Goal: Find specific page/section: Find specific page/section

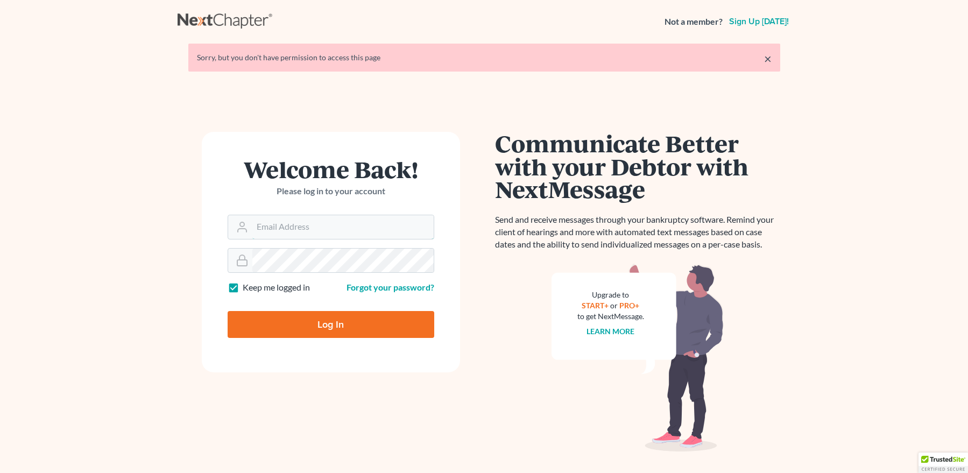
type input "[EMAIL_ADDRESS][DOMAIN_NAME]"
click at [313, 319] on input "Log In" at bounding box center [331, 324] width 207 height 27
type input "Thinking..."
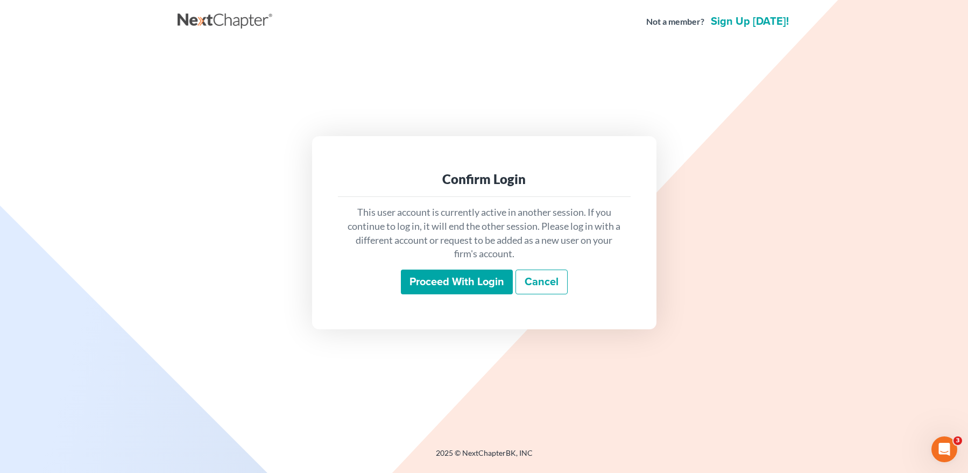
click at [438, 277] on input "Proceed with login" at bounding box center [457, 282] width 112 height 25
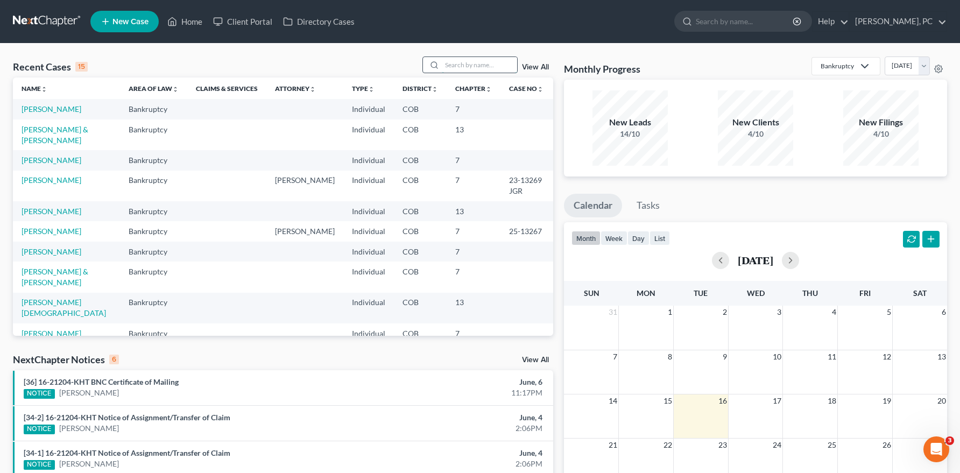
click at [471, 60] on input "search" at bounding box center [479, 65] width 75 height 16
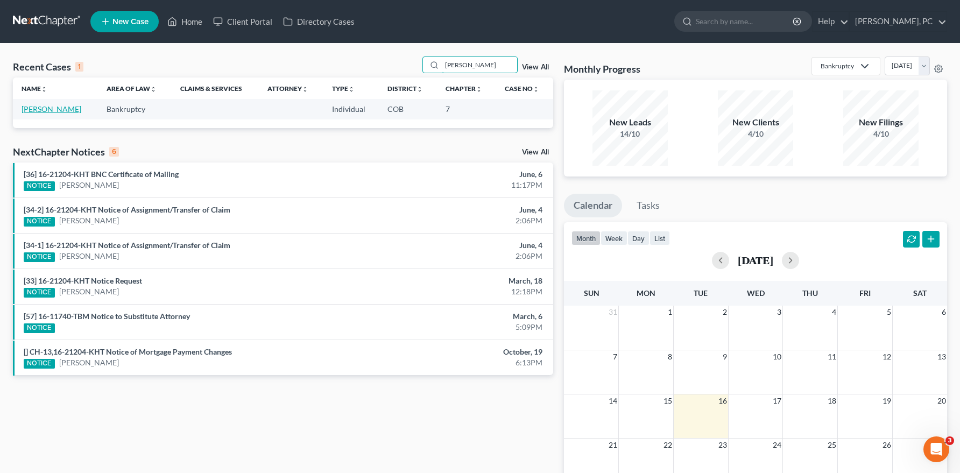
type input "daniel stern"
click at [47, 108] on link "Stern, Daniel" at bounding box center [52, 108] width 60 height 9
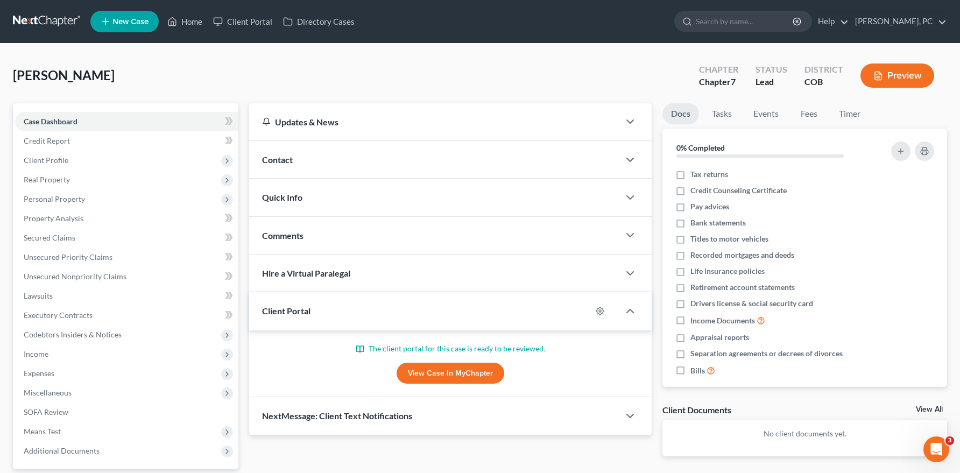
click at [419, 370] on link "View Case in MyChapter" at bounding box center [451, 374] width 108 height 22
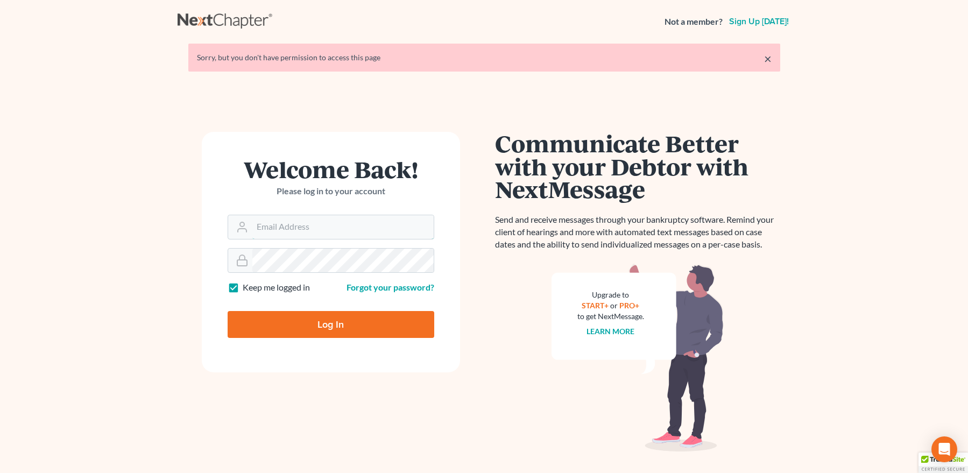
type input "[EMAIL_ADDRESS][DOMAIN_NAME]"
click at [345, 321] on input "Log In" at bounding box center [331, 324] width 207 height 27
type input "Thinking..."
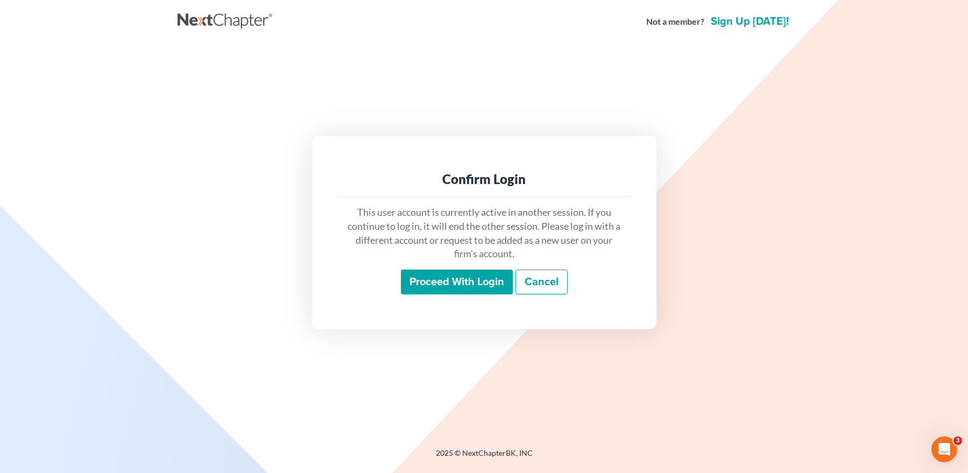
click at [428, 276] on input "Proceed with login" at bounding box center [457, 282] width 112 height 25
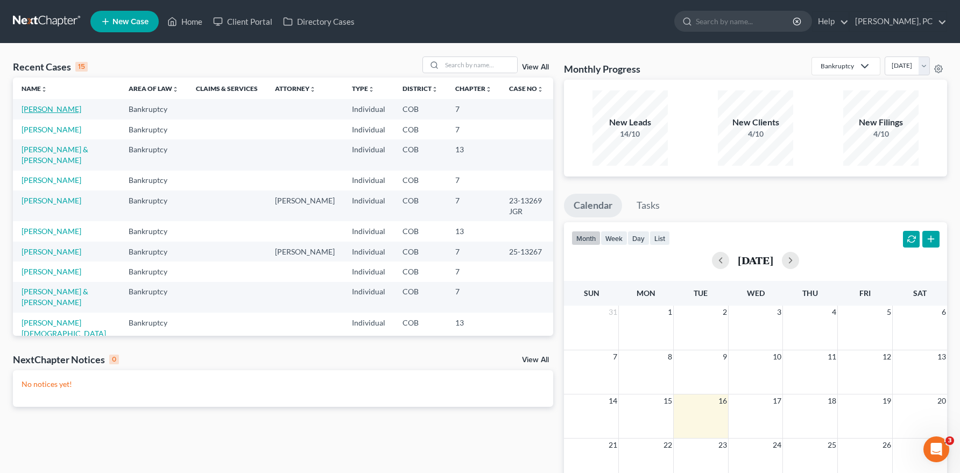
click at [44, 106] on link "Stern, Daniel" at bounding box center [52, 108] width 60 height 9
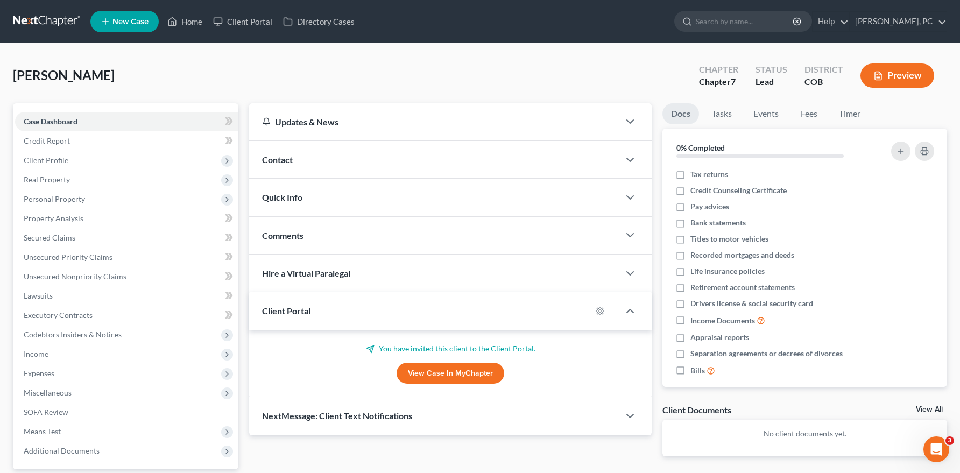
click at [418, 373] on link "View Case in MyChapter" at bounding box center [451, 374] width 108 height 22
